Goal: Task Accomplishment & Management: Complete application form

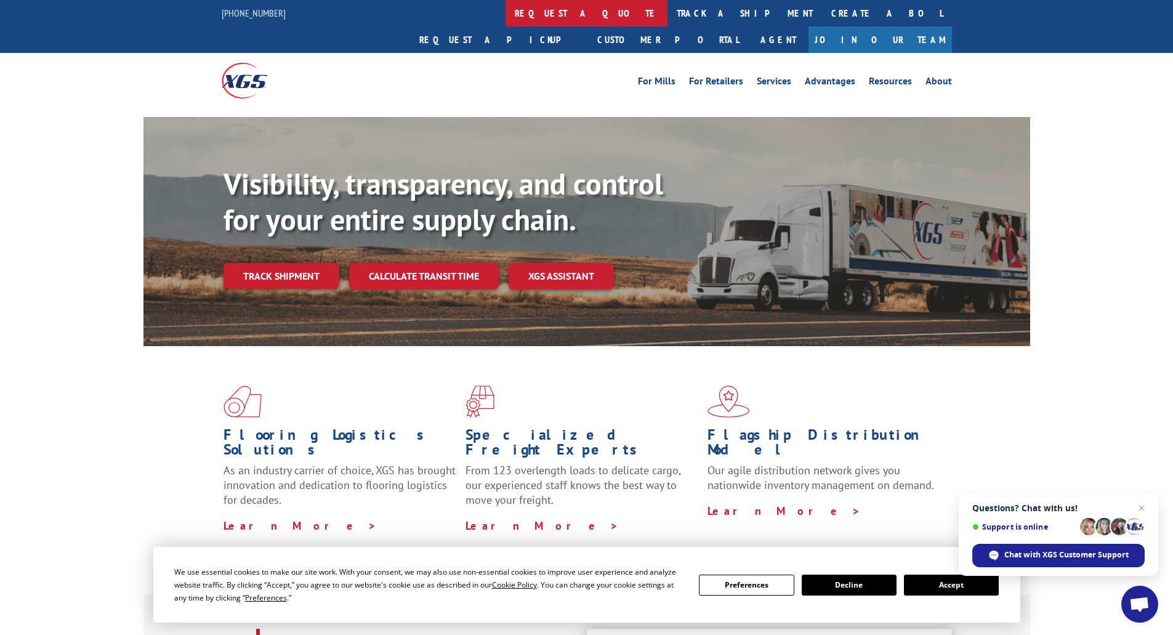
click at [506, 9] on link "request a quote" at bounding box center [587, 13] width 162 height 26
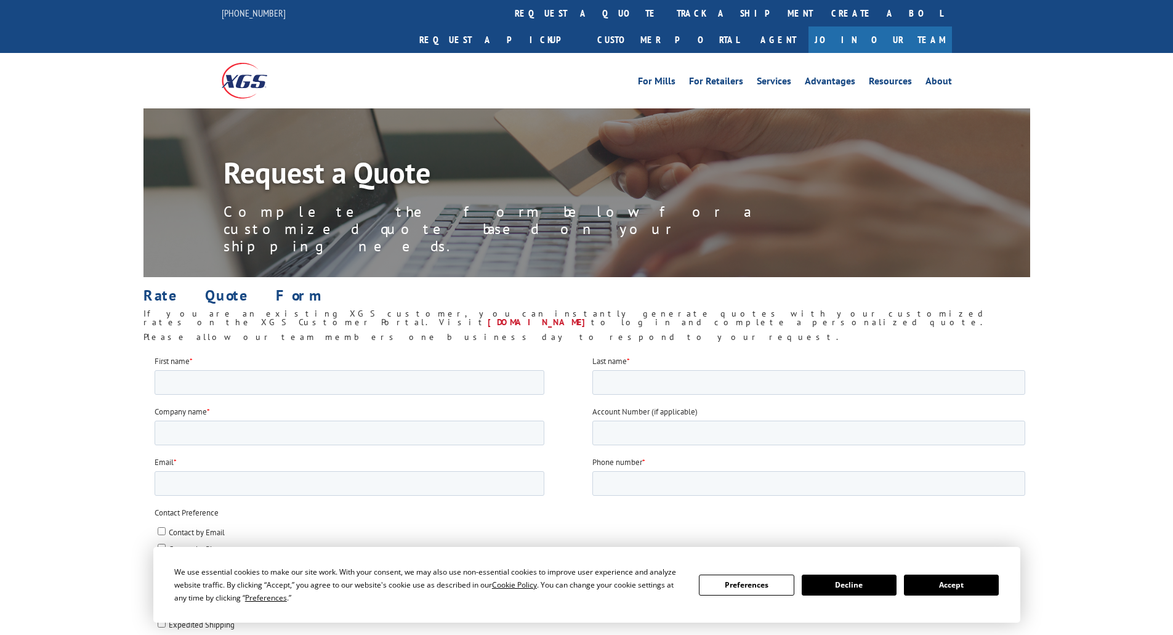
scroll to position [616, 0]
